Goal: Task Accomplishment & Management: Use online tool/utility

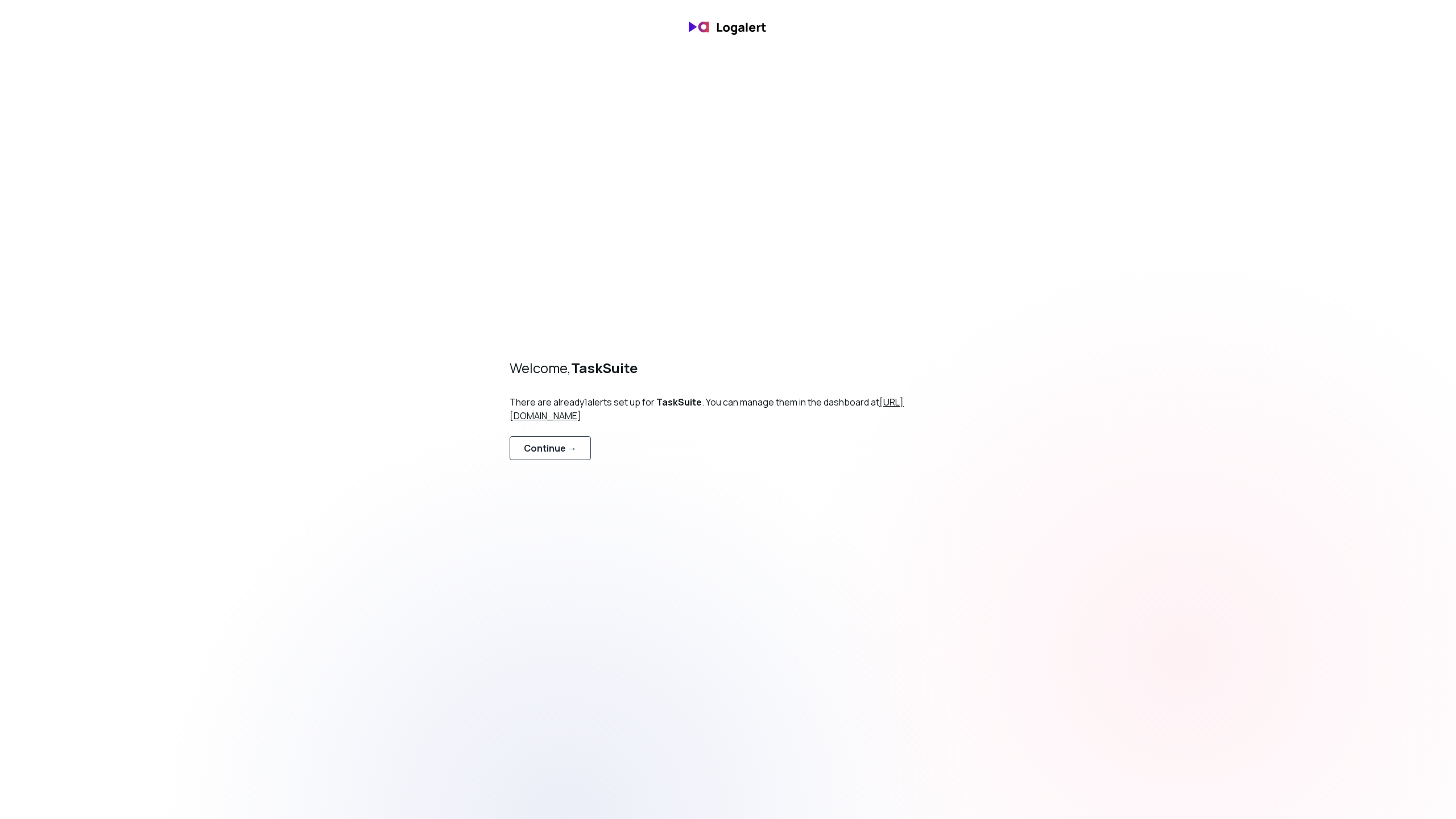
click at [563, 449] on div "Continue →" at bounding box center [550, 448] width 53 height 13
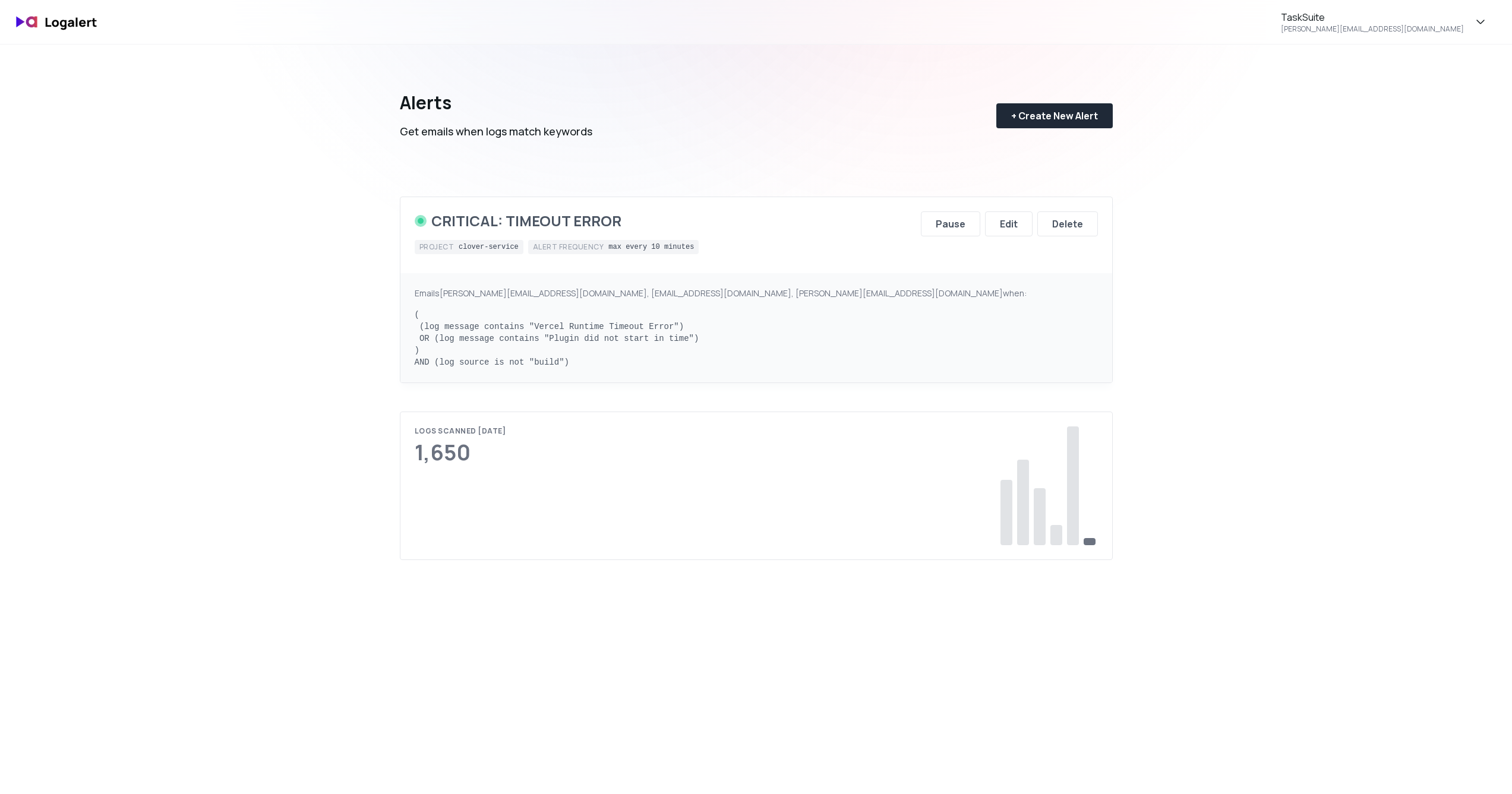
click at [1055, 119] on div "+ Create New Alert" at bounding box center [1055, 116] width 87 height 14
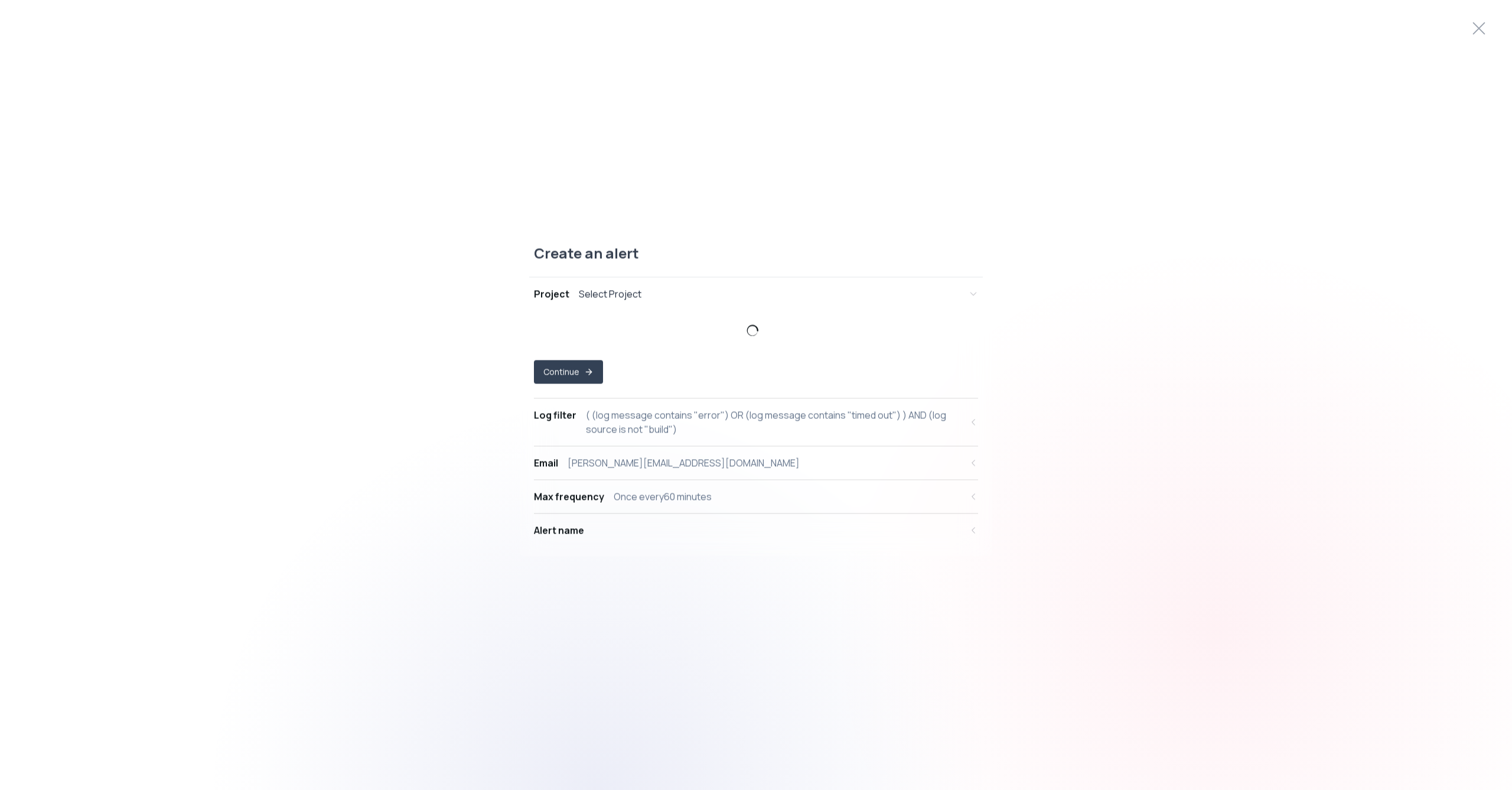
select select "prj_Hgen2I1kqiHnzgpISLdYywOt1FiA"
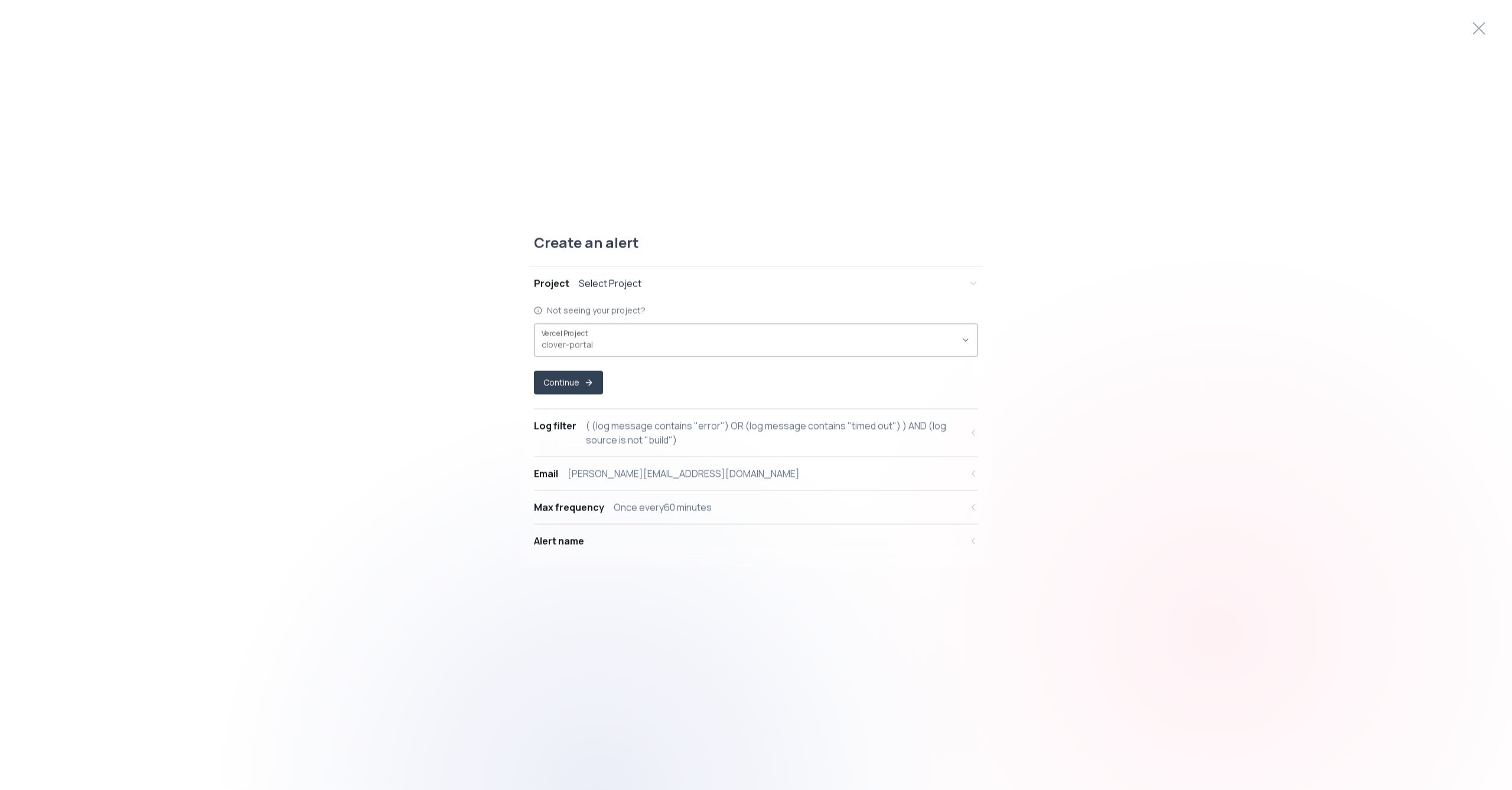
click at [602, 340] on span "clover-portal ," at bounding box center [749, 344] width 414 height 12
click at [969, 341] on icon "button" at bounding box center [966, 340] width 10 height 10
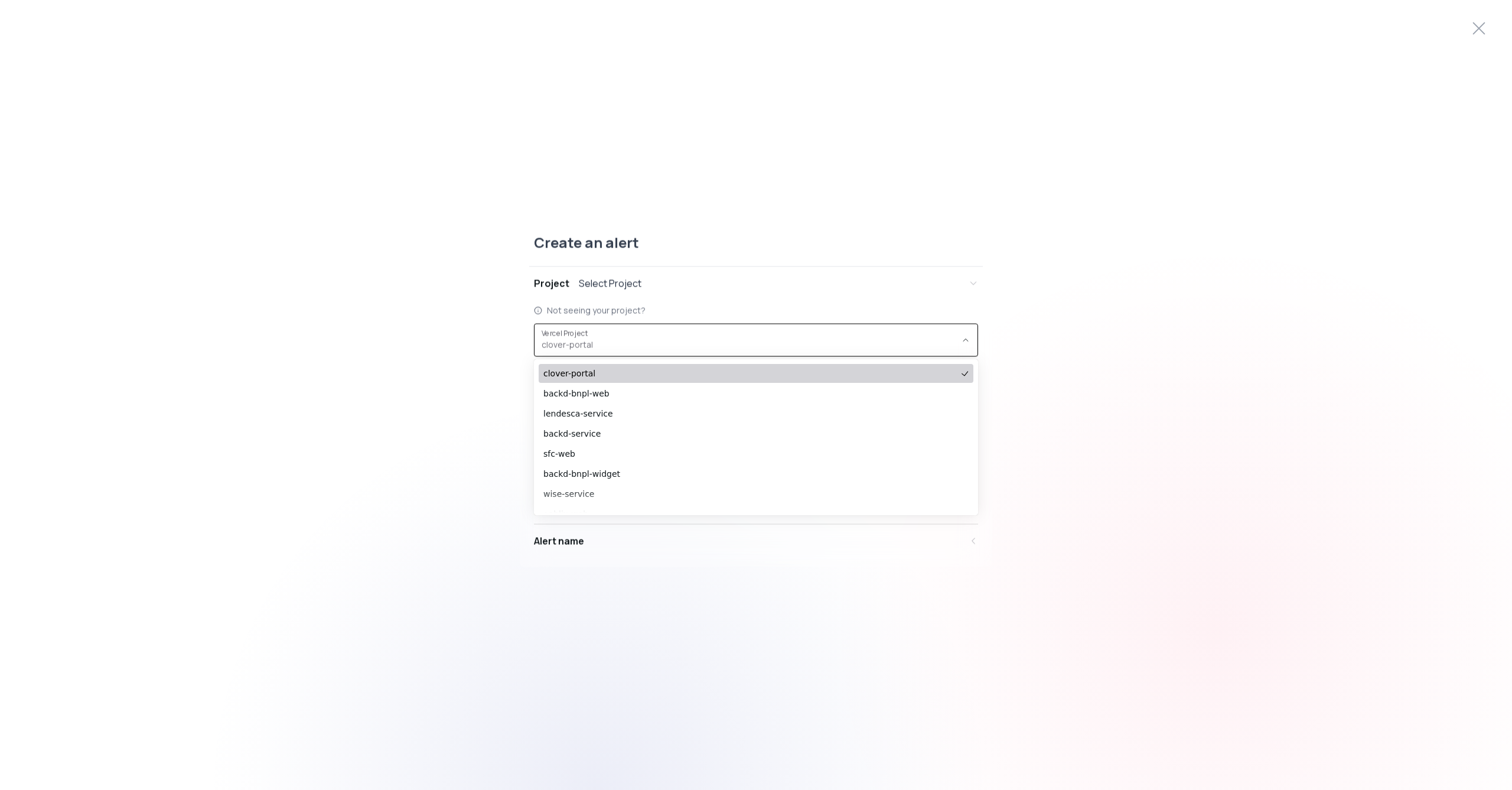
click at [865, 255] on div "Create an alert" at bounding box center [756, 249] width 453 height 33
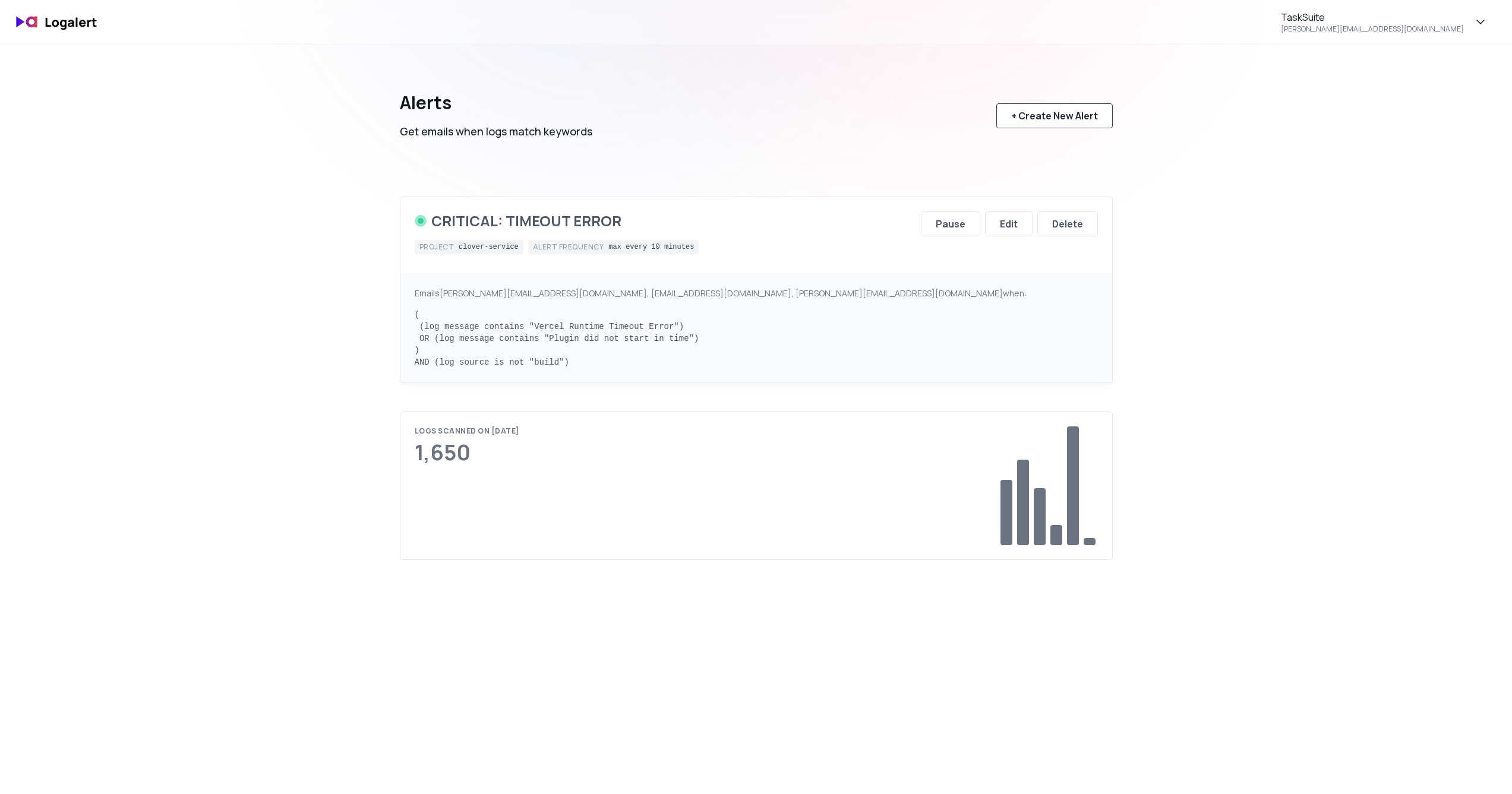
click at [1036, 123] on div "+ Create New Alert" at bounding box center [1055, 116] width 87 height 14
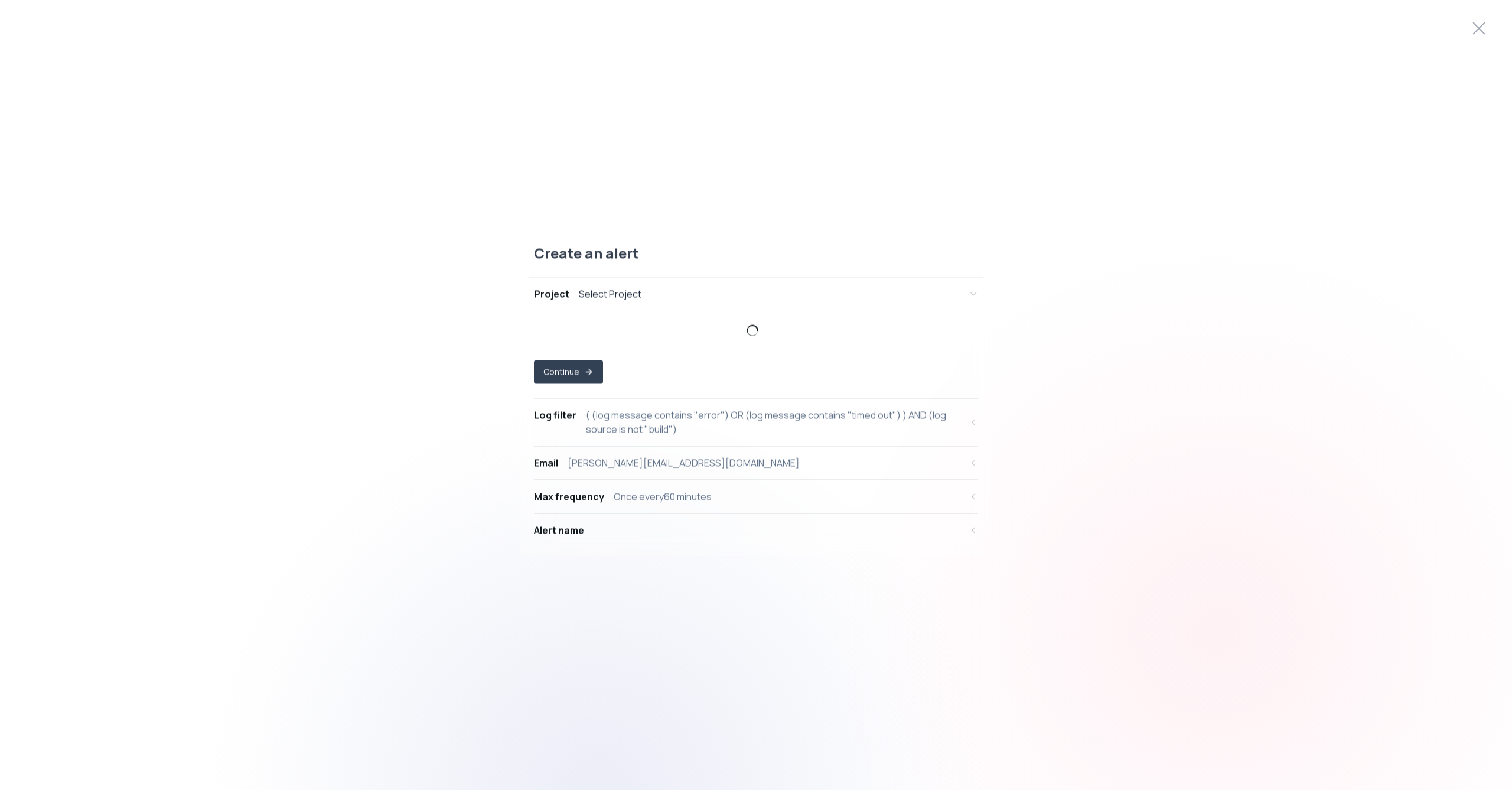
select select "prj_Hgen2I1kqiHnzgpISLdYywOt1FiA"
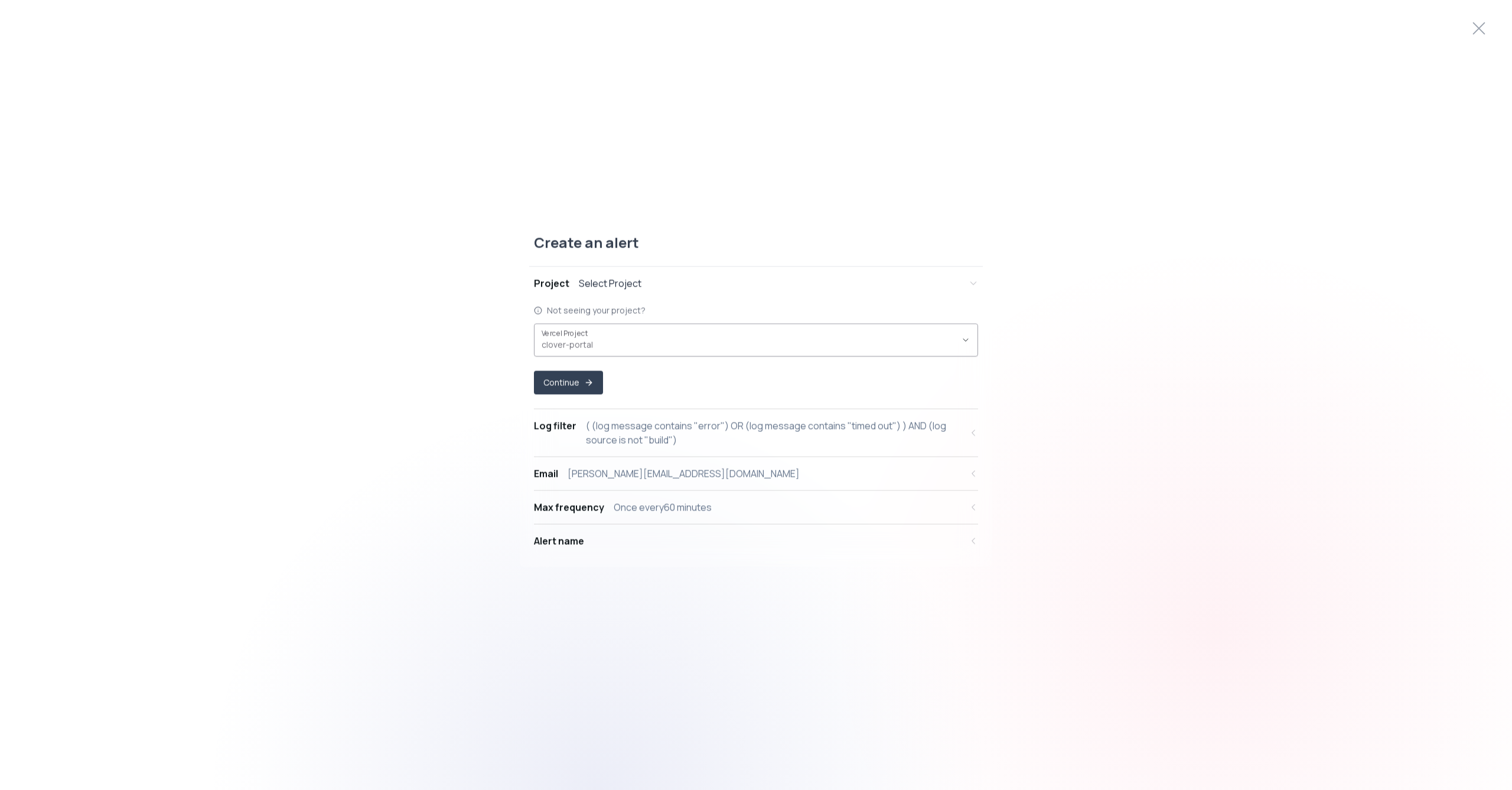
click at [602, 341] on span "clover-portal ," at bounding box center [749, 344] width 414 height 12
click at [962, 341] on icon "button" at bounding box center [966, 340] width 10 height 10
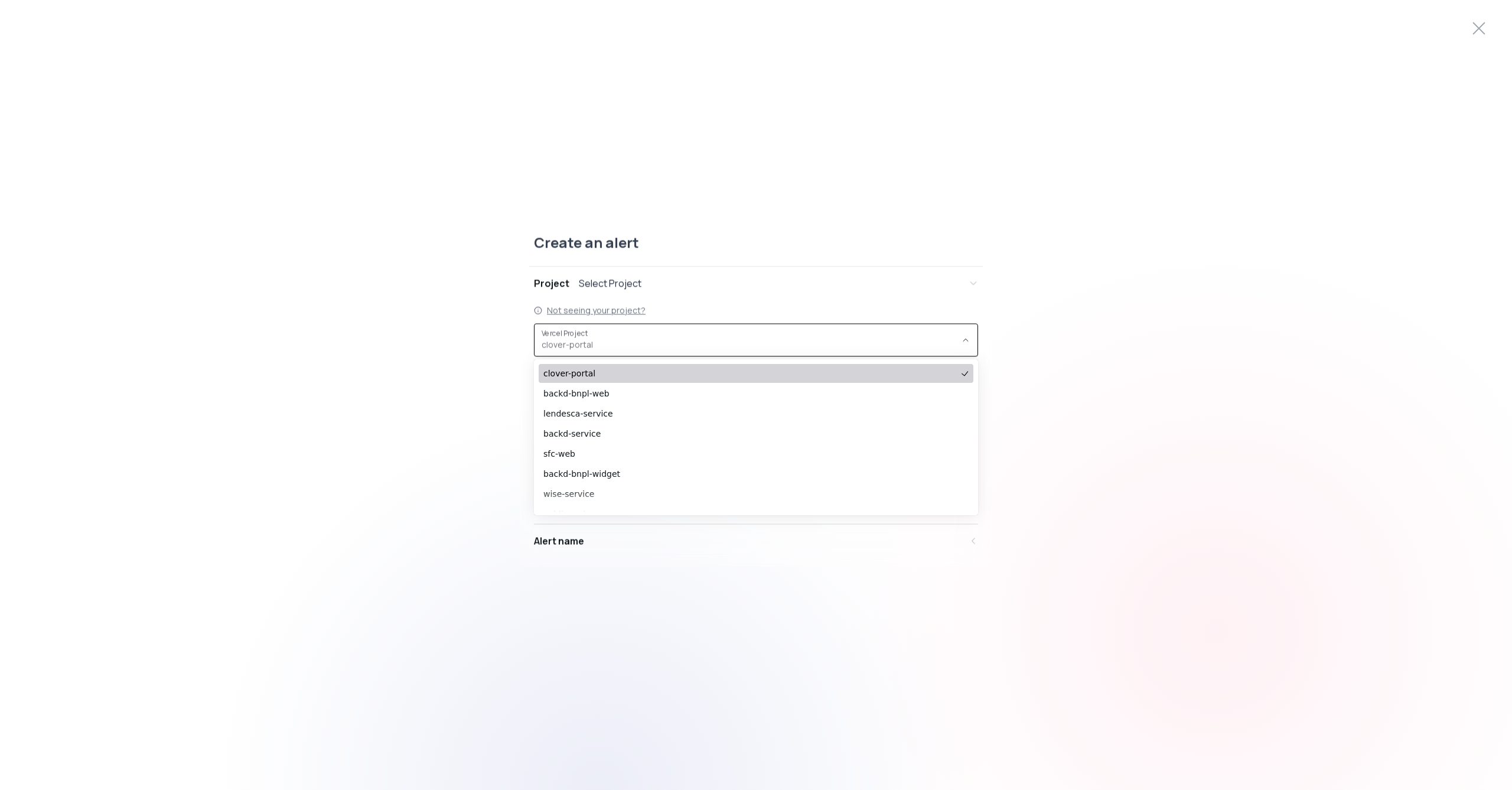
click at [602, 311] on link "Not seeing your project?" at bounding box center [596, 310] width 99 height 12
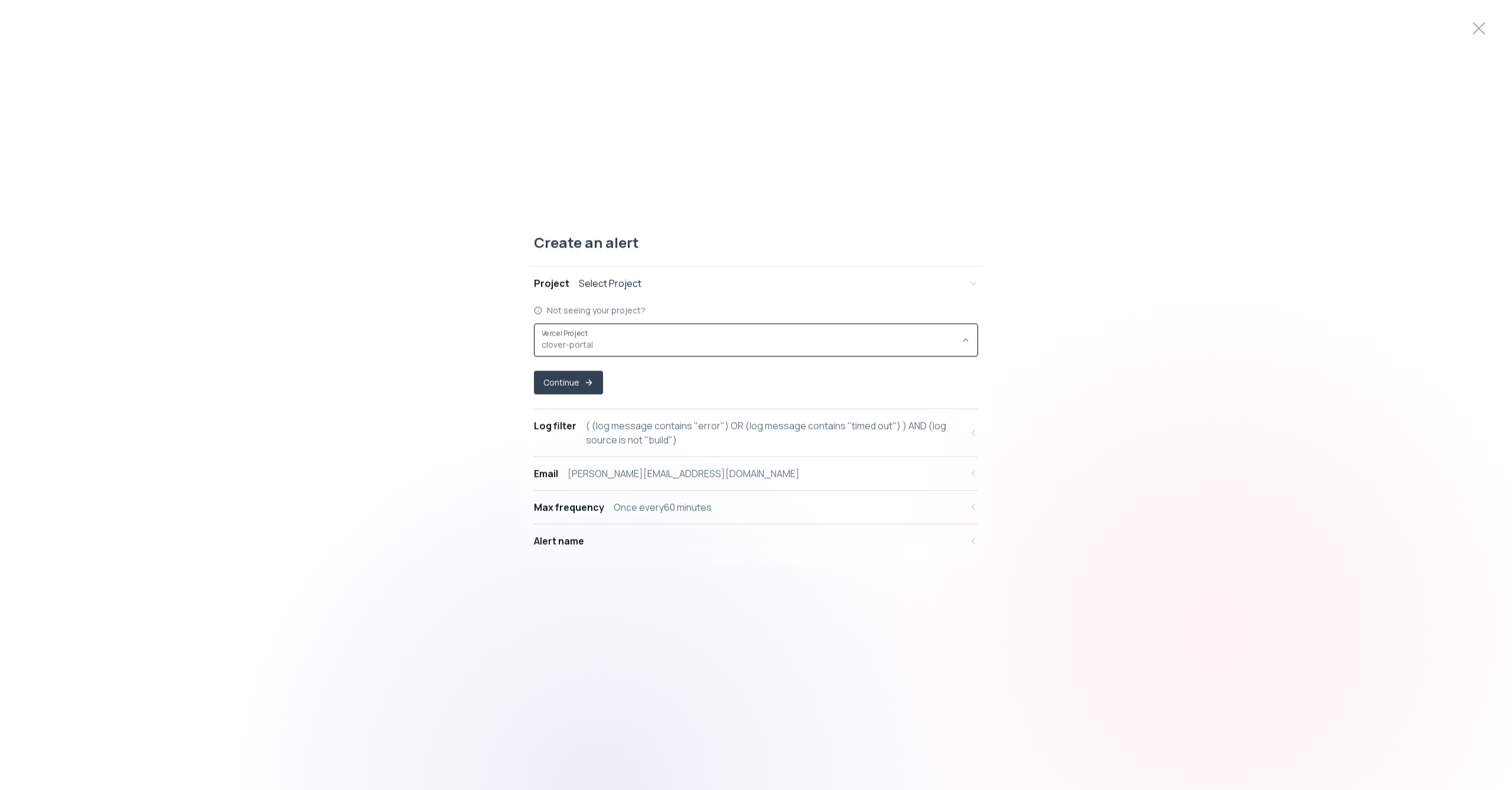
click at [653, 346] on span "clover-portal ," at bounding box center [749, 344] width 414 height 12
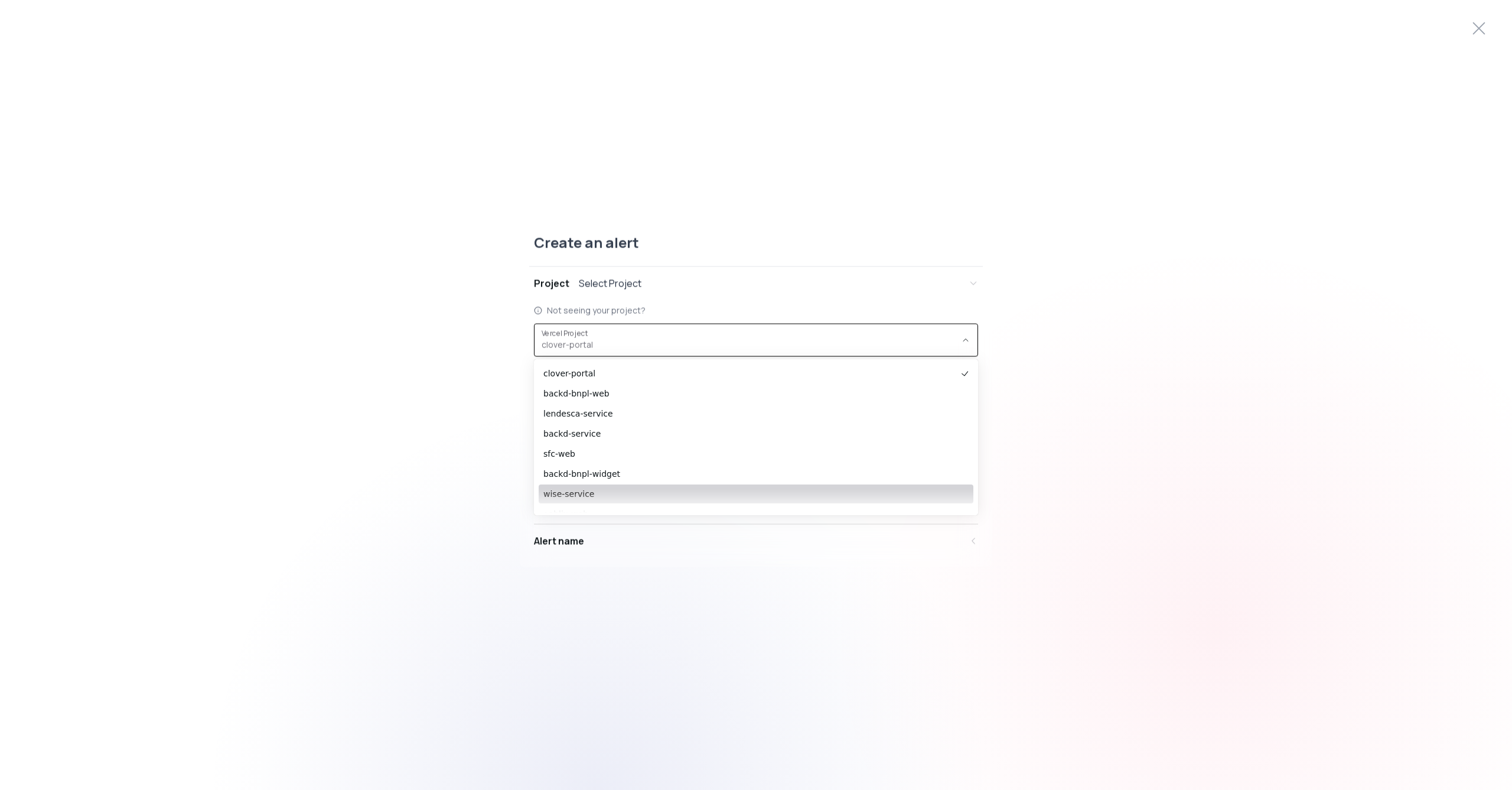
scroll to position [254, 0]
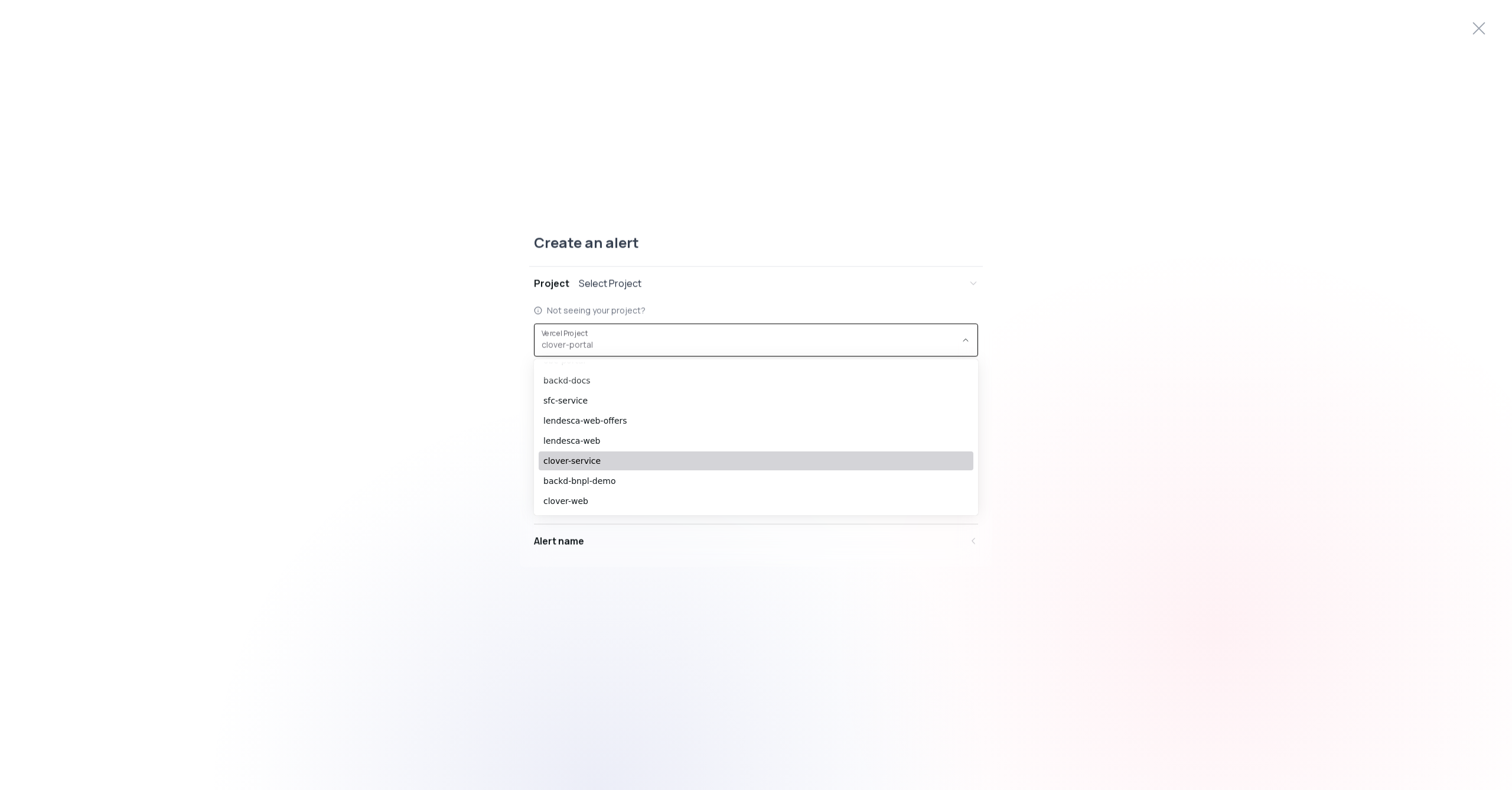
click at [582, 460] on span "clover-service" at bounding box center [750, 460] width 414 height 12
type input "prj_jD9M99Lpu6FIgtgYR55bpX8cnbGU"
select select "prj_jD9M99Lpu6FIgtgYR55bpX8cnbGU"
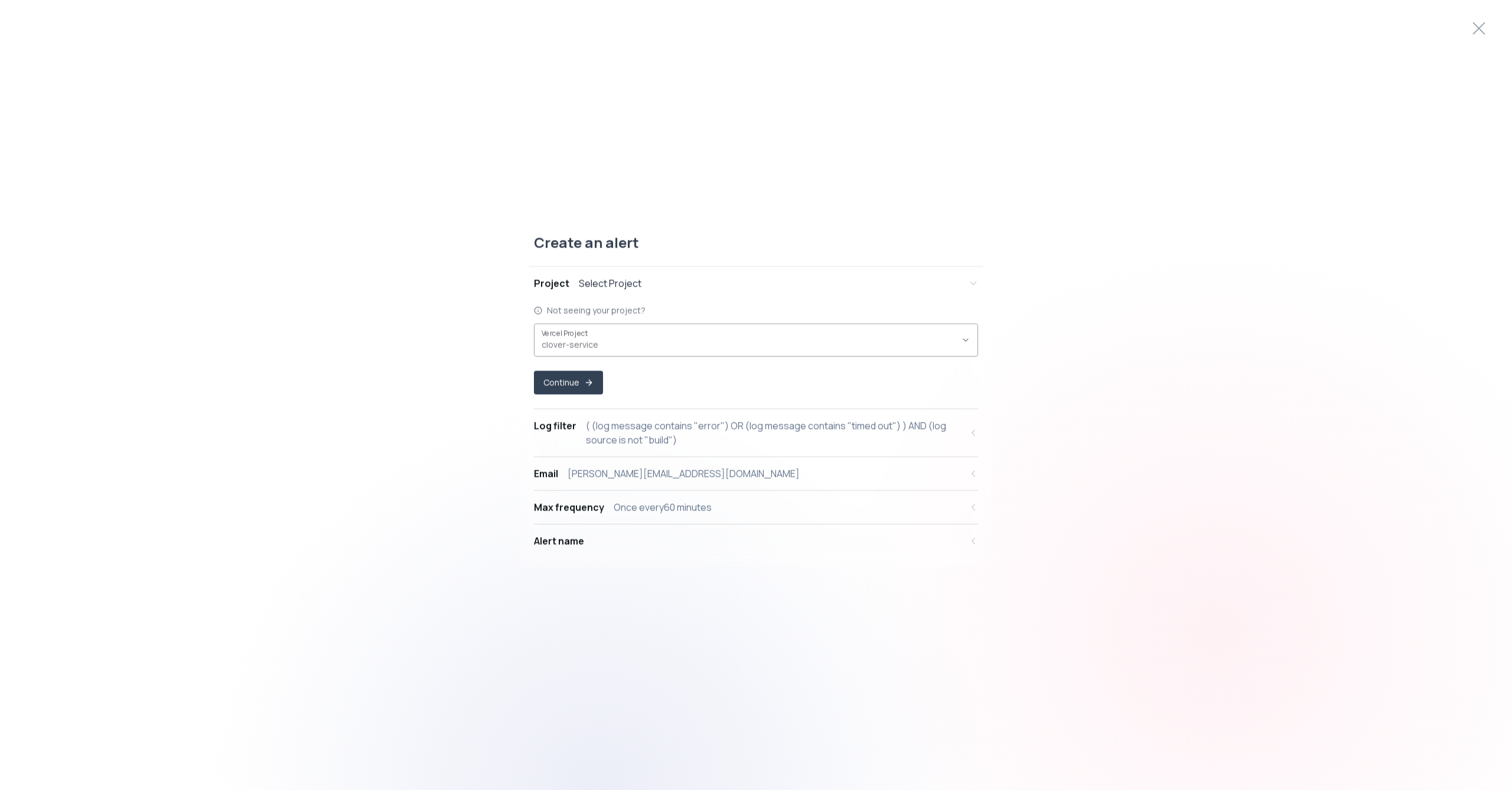
click at [616, 342] on span "clover-service ," at bounding box center [749, 344] width 414 height 12
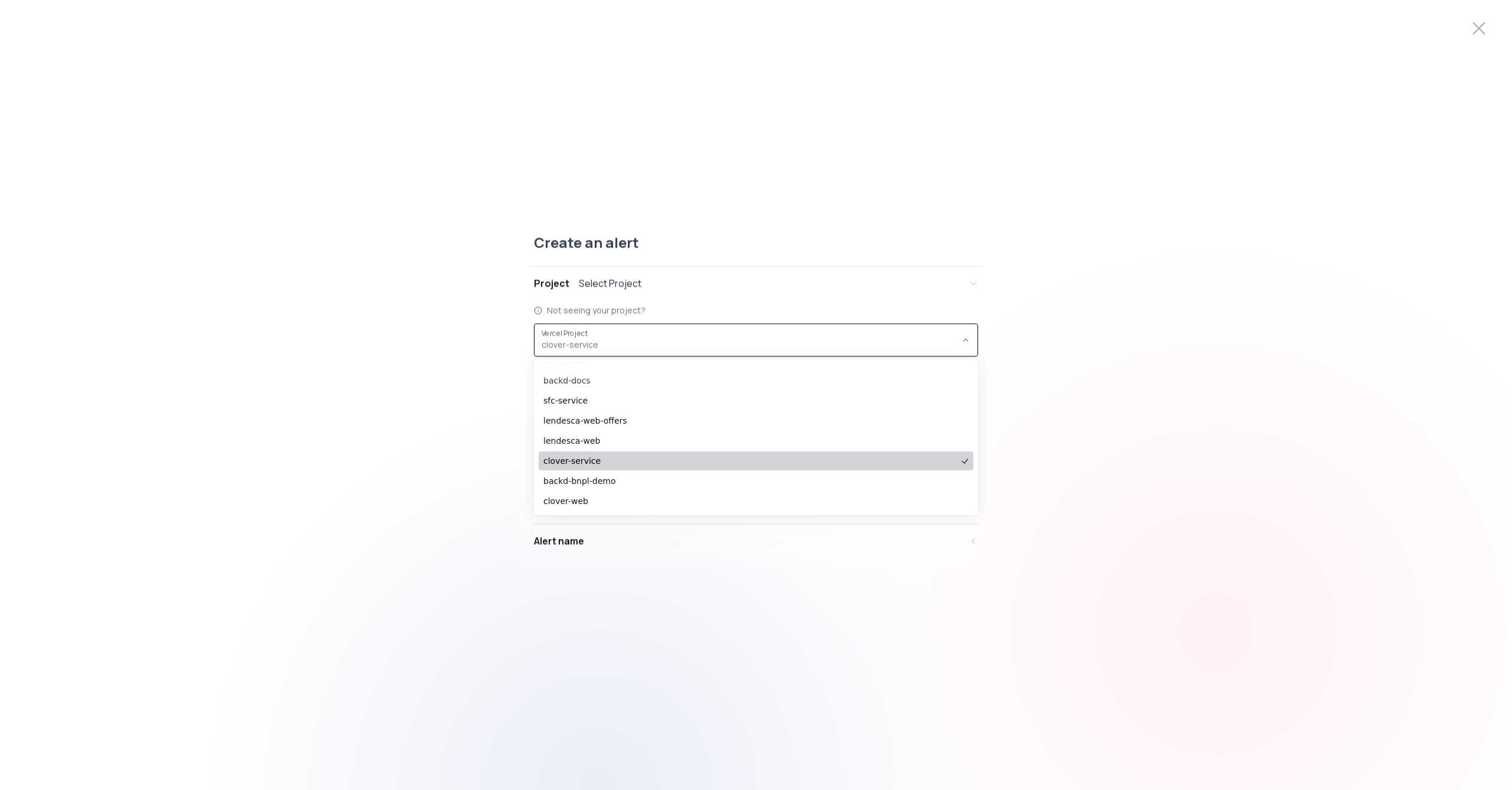
click at [591, 460] on span "clover-service" at bounding box center [750, 460] width 414 height 12
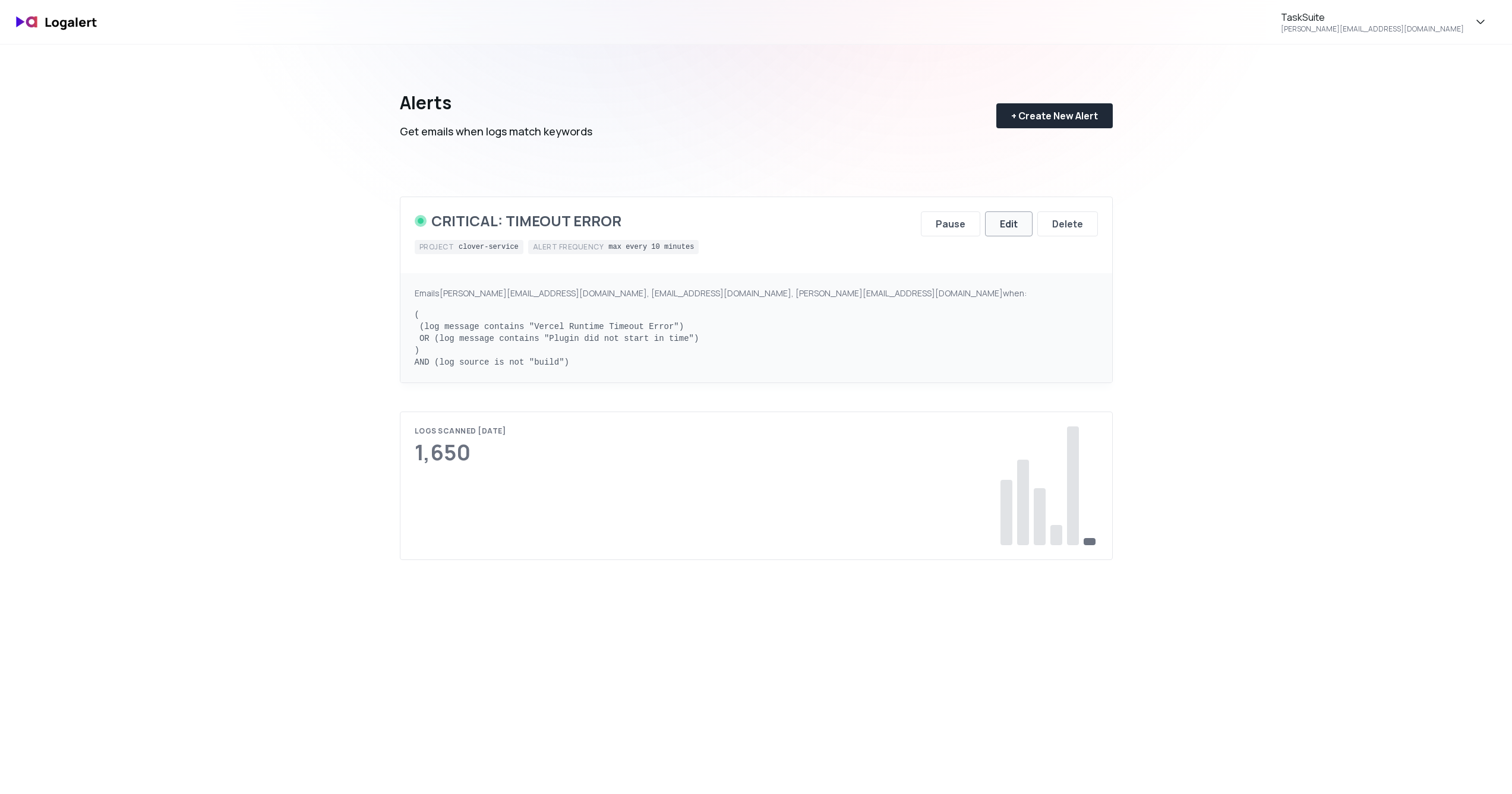
click at [1008, 222] on div "Edit" at bounding box center [1008, 224] width 18 height 14
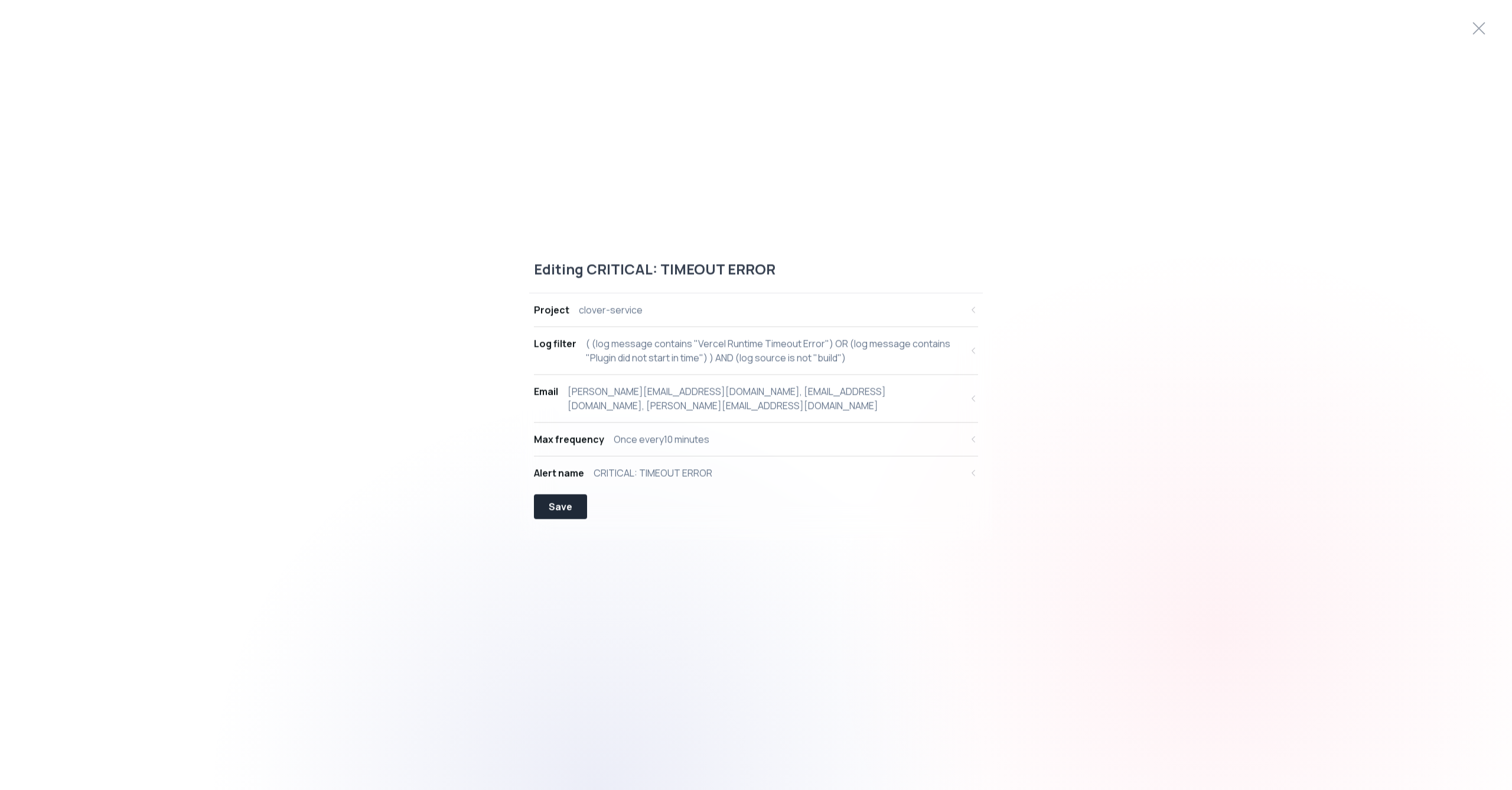
click at [614, 317] on div "clover-service" at bounding box center [611, 309] width 64 height 14
select select "prj_jD9M99Lpu6FIgtgYR55bpX8cnbGU"
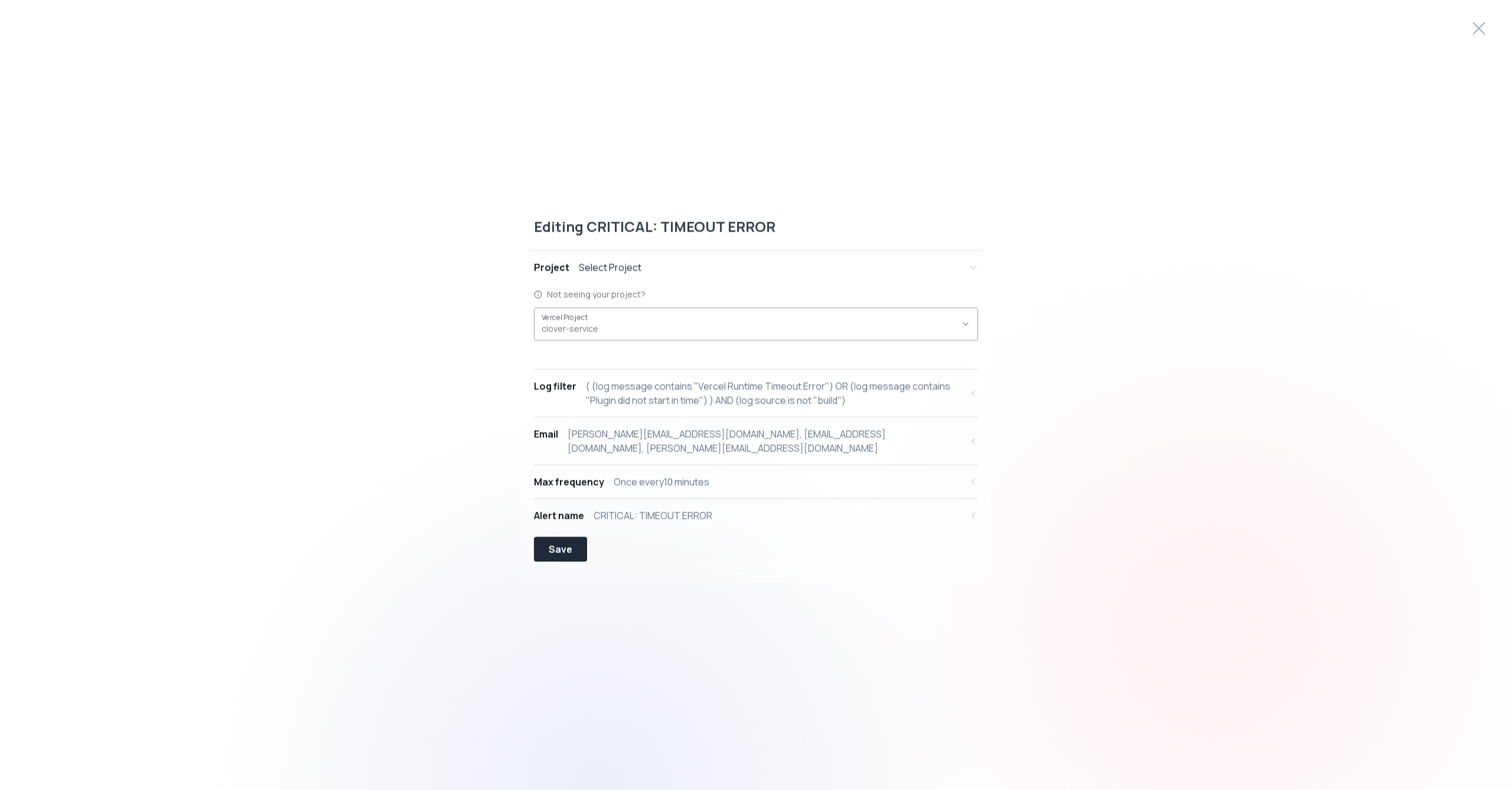
click at [609, 327] on div "clover-service ," at bounding box center [749, 324] width 414 height 22
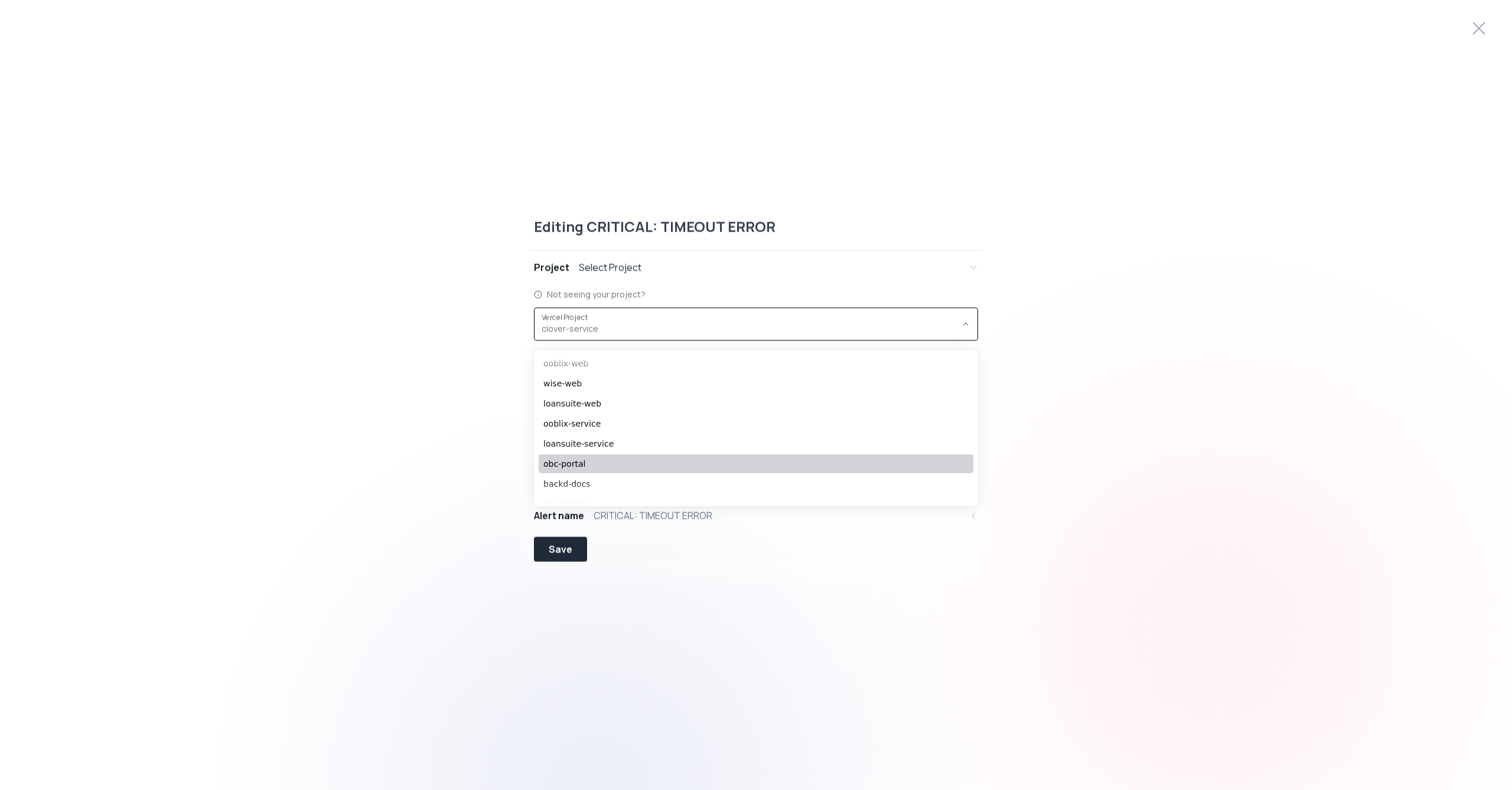
scroll to position [254, 0]
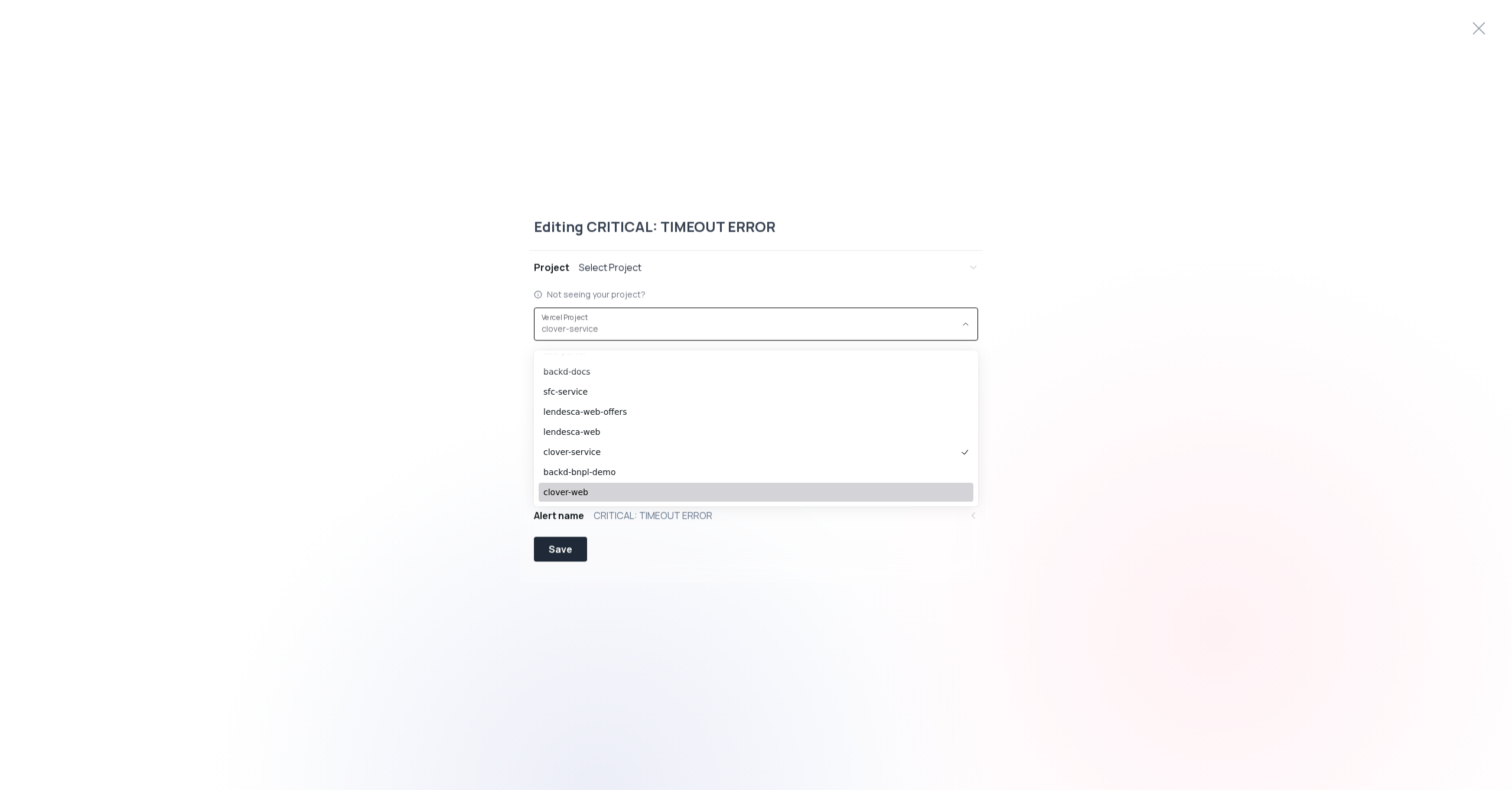
click at [655, 551] on div "Save" at bounding box center [756, 549] width 444 height 25
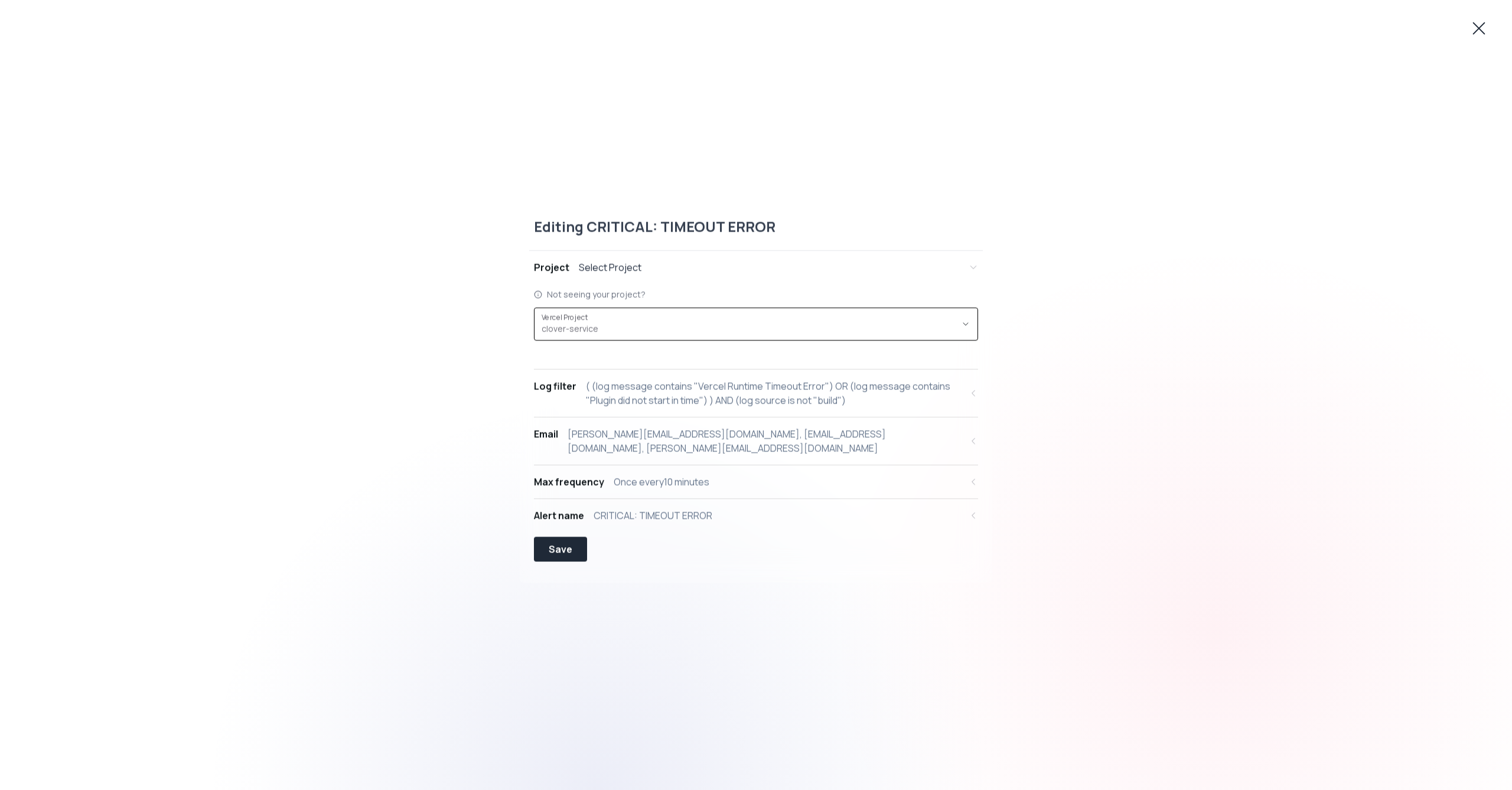
click at [1480, 31] on icon at bounding box center [1479, 28] width 19 height 19
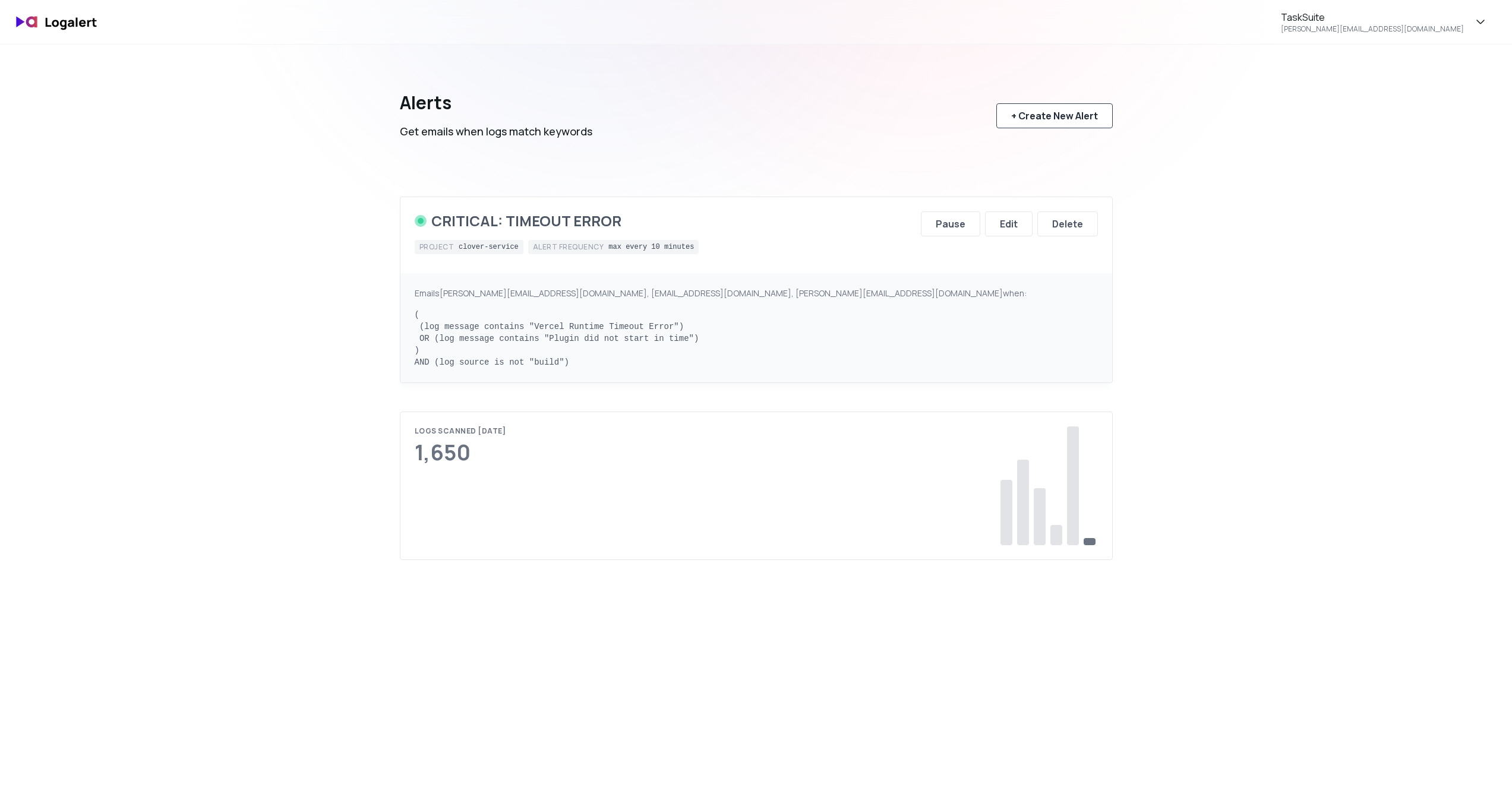
click at [1034, 118] on div "+ Create New Alert" at bounding box center [1055, 116] width 87 height 14
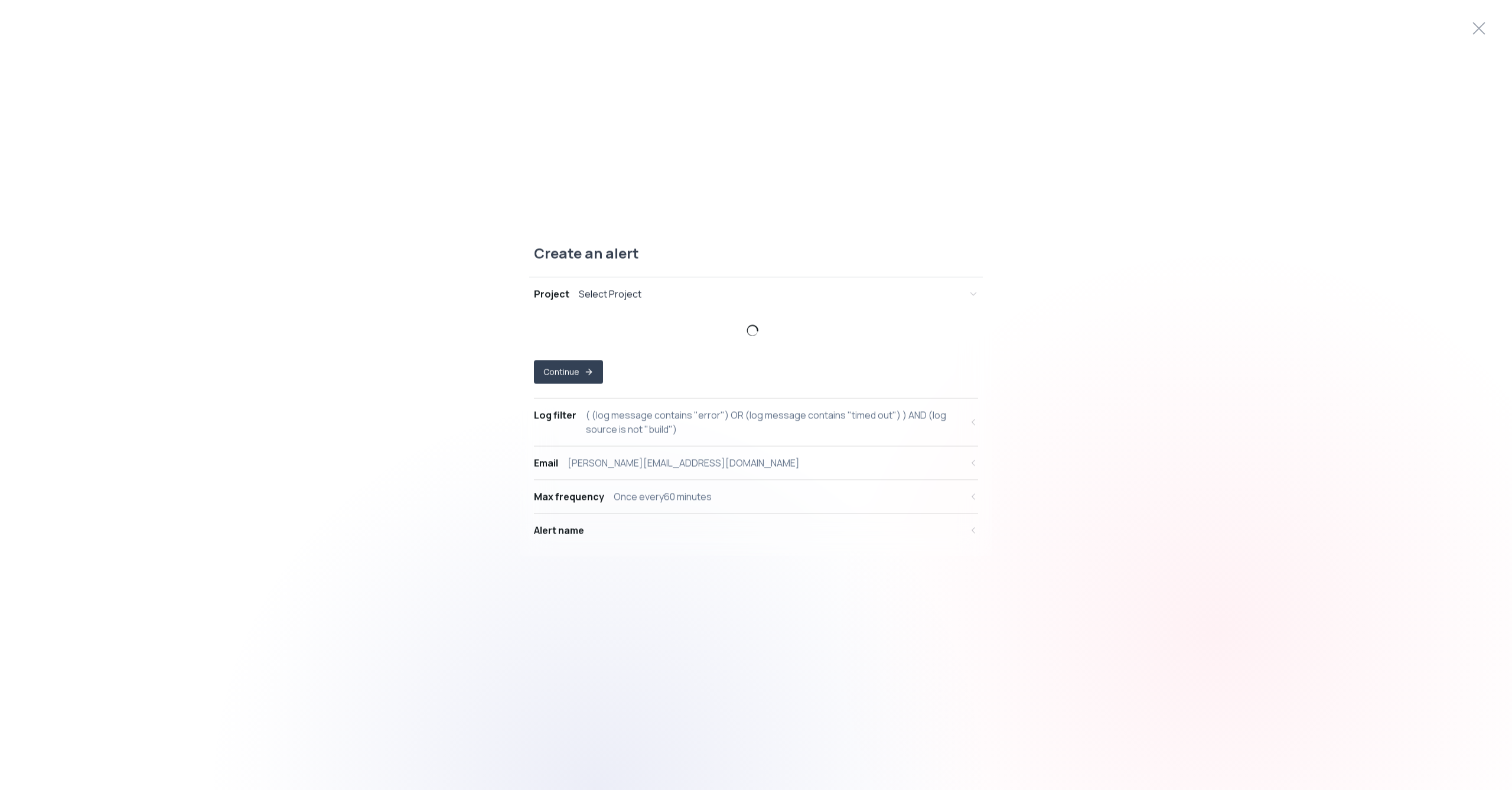
select select "prj_Hgen2I1kqiHnzgpISLdYywOt1FiA"
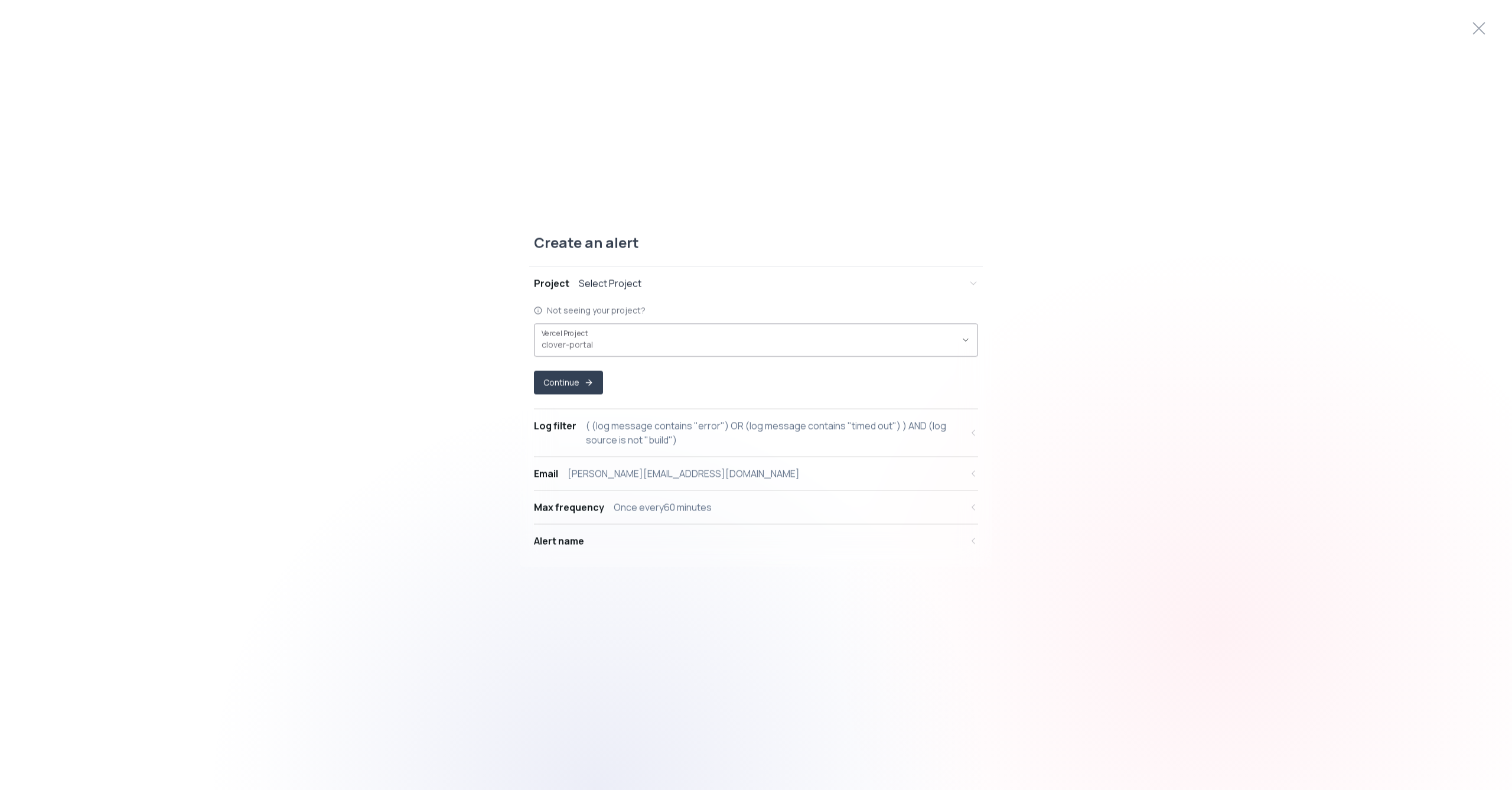
click at [593, 345] on span "clover-portal ," at bounding box center [749, 344] width 414 height 12
click at [964, 337] on icon "button" at bounding box center [966, 340] width 10 height 10
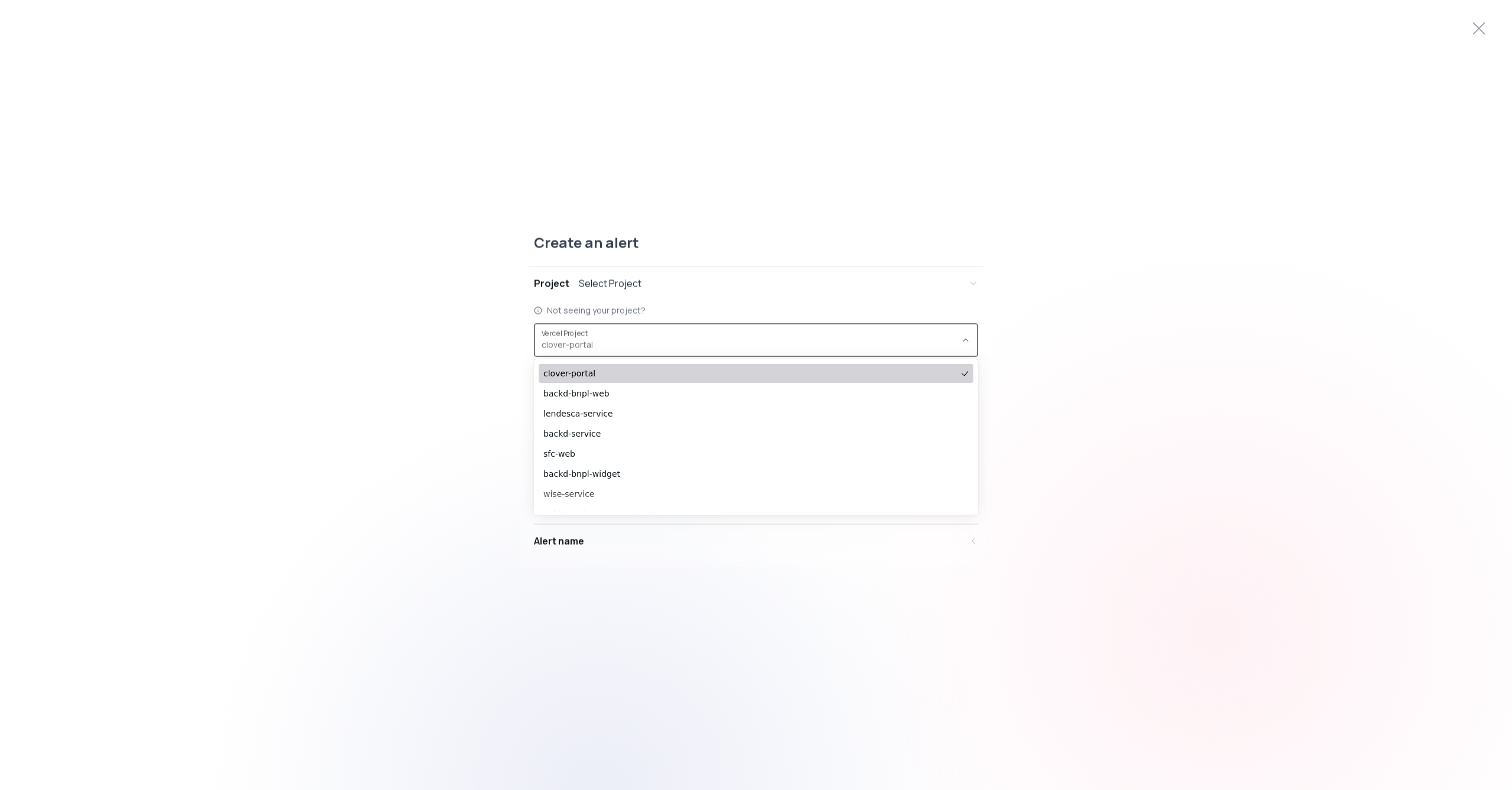
click at [1092, 342] on div "Create an alert Project Select Project Not seeing your project? prj_Hgen2I1kqiH…" at bounding box center [756, 395] width 1512 height 353
